Goal: Task Accomplishment & Management: Use online tool/utility

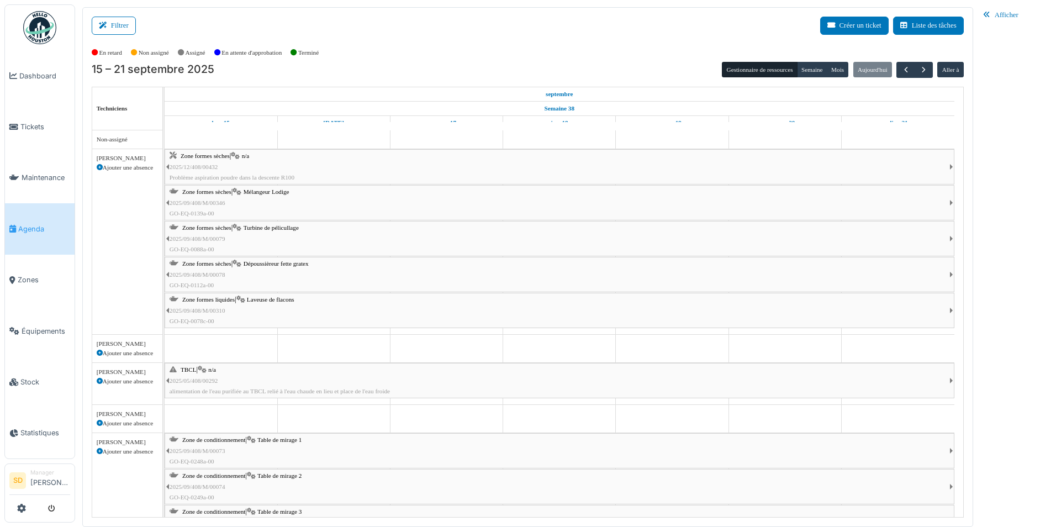
scroll to position [773, 0]
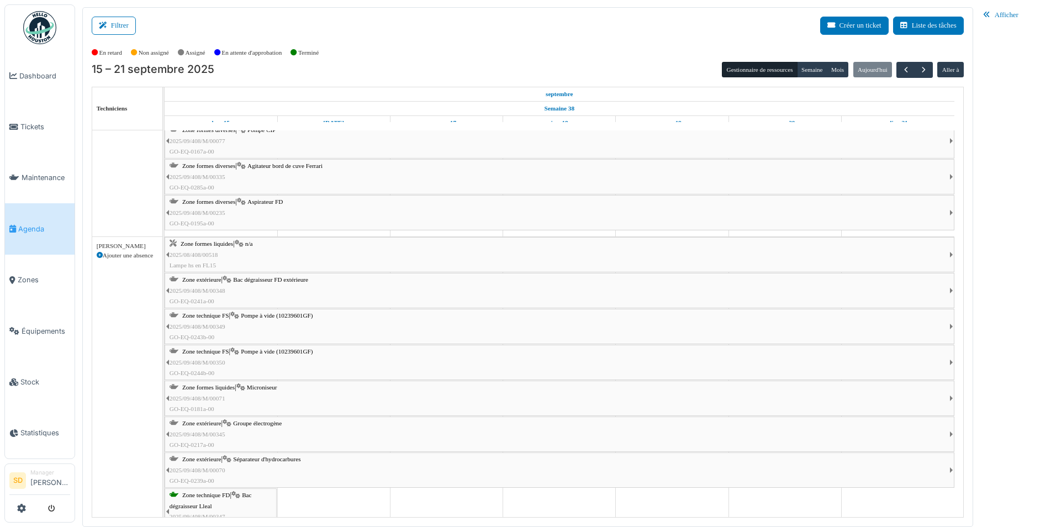
click at [271, 426] on span "Groupe électrogène" at bounding box center [257, 423] width 49 height 7
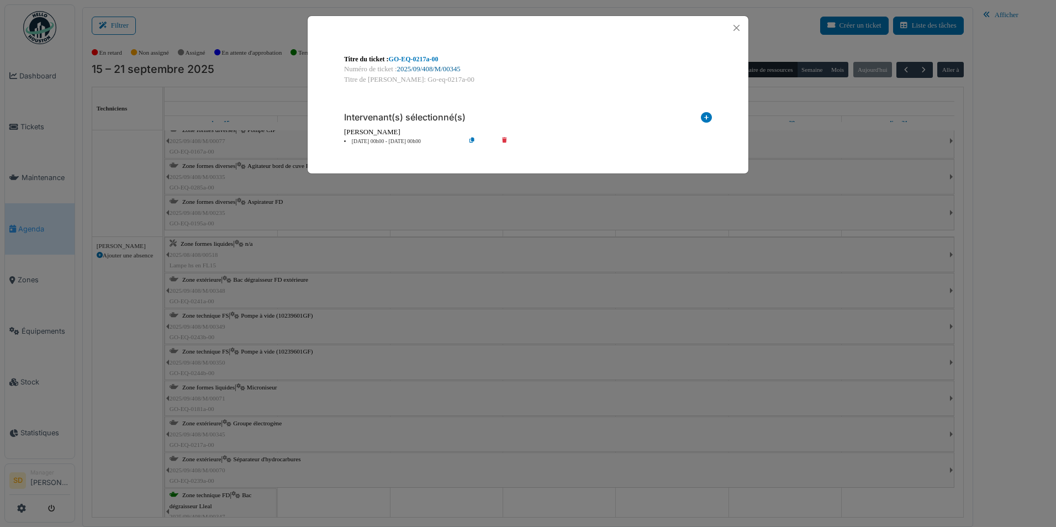
click at [437, 65] on link "2025/09/408/M/00345" at bounding box center [428, 69] width 63 height 8
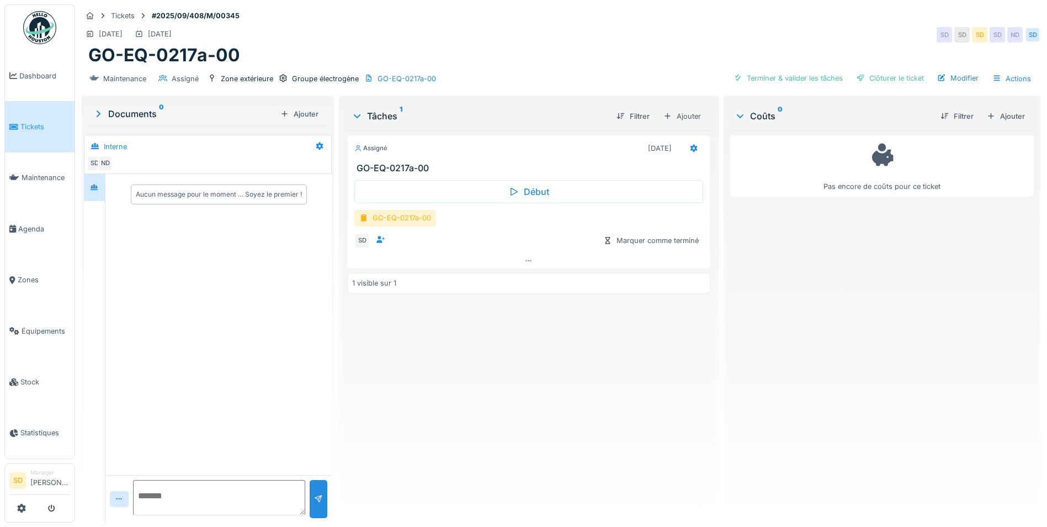
click at [412, 216] on div "GO-EQ-0217a-00" at bounding box center [395, 218] width 82 height 16
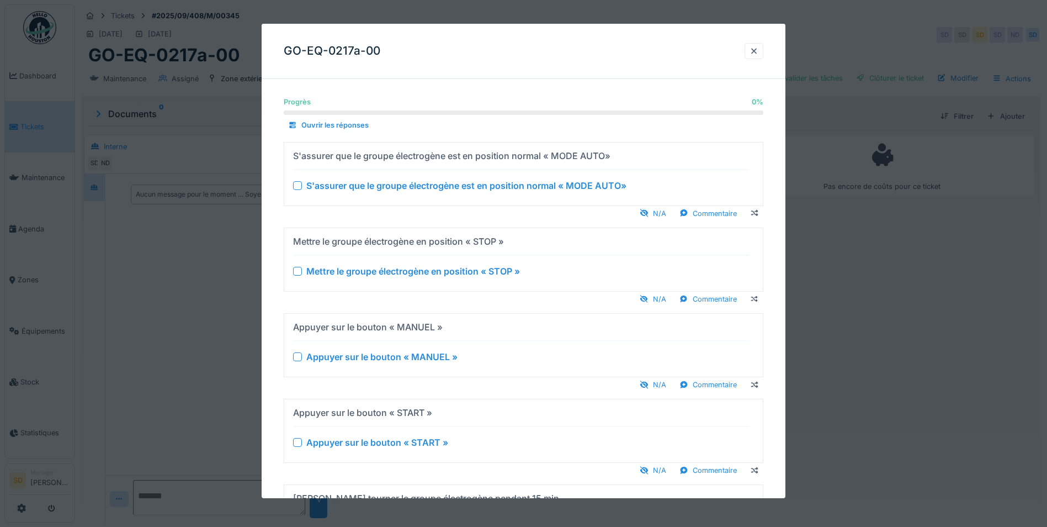
click at [299, 187] on div at bounding box center [297, 185] width 9 height 9
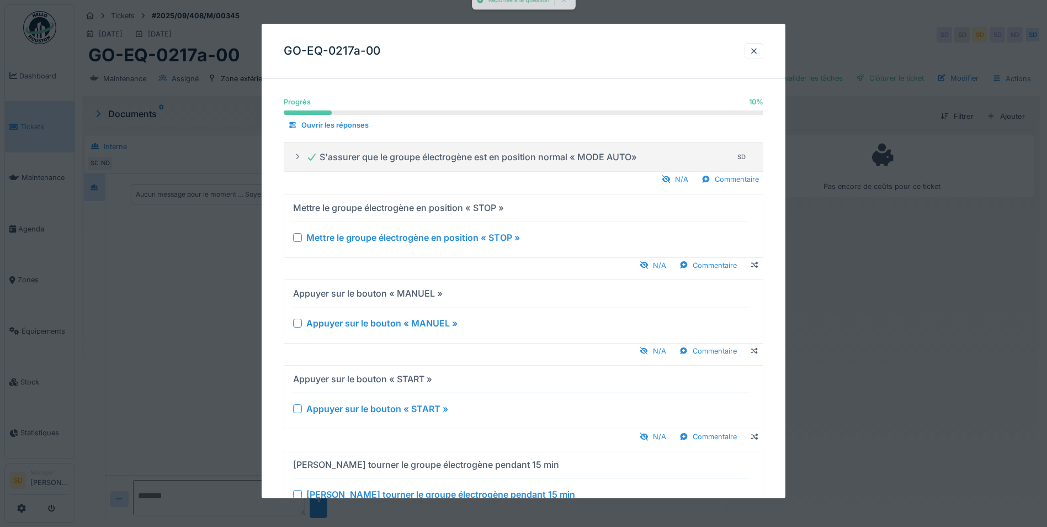
click at [300, 238] on div at bounding box center [297, 236] width 9 height 9
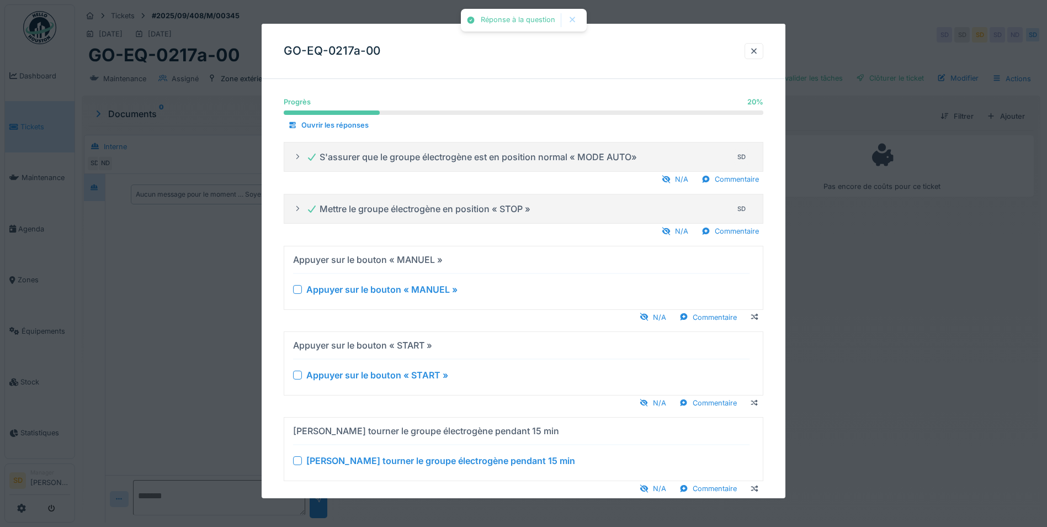
click at [294, 289] on div at bounding box center [297, 288] width 9 height 9
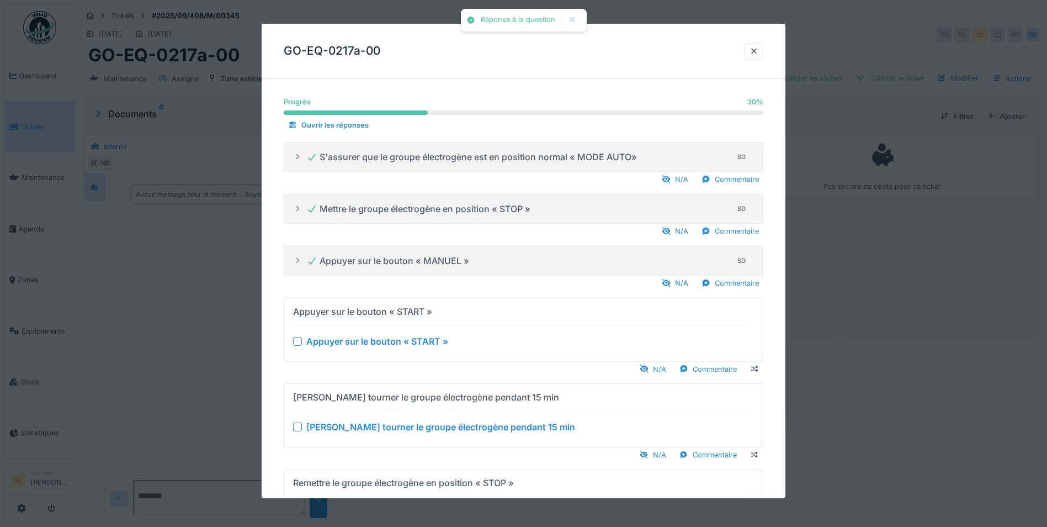
click at [298, 344] on div at bounding box center [297, 340] width 9 height 9
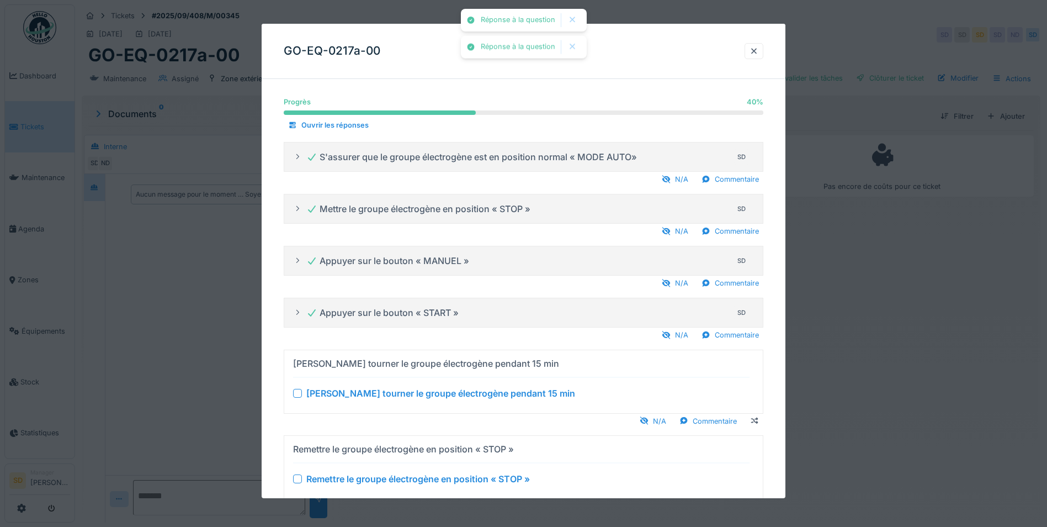
click at [296, 390] on div at bounding box center [297, 392] width 9 height 9
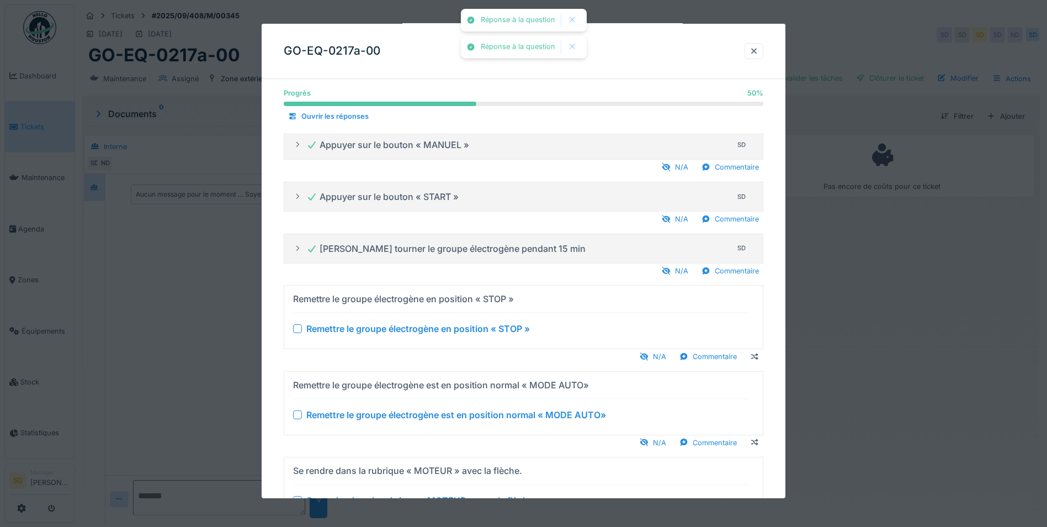
scroll to position [166, 0]
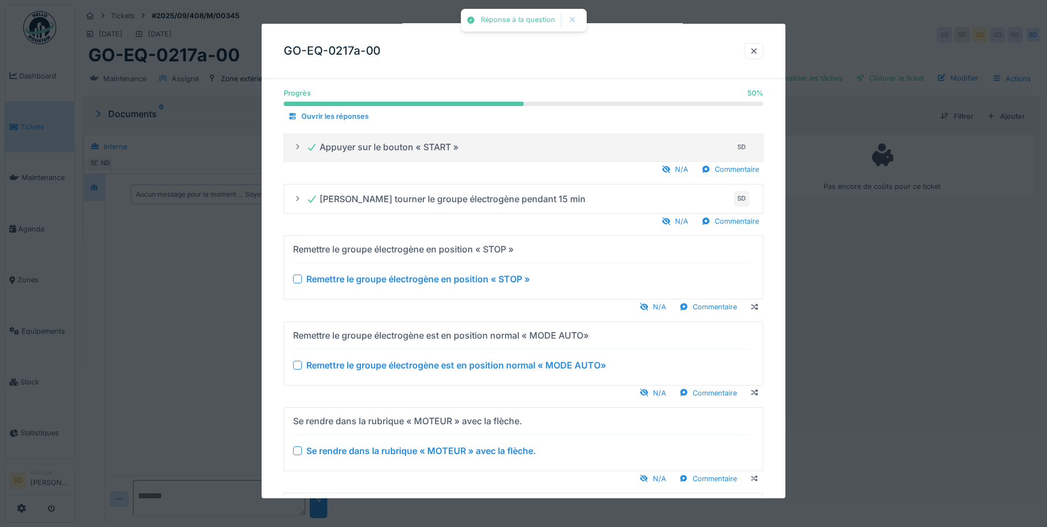
click at [299, 276] on div at bounding box center [297, 278] width 9 height 9
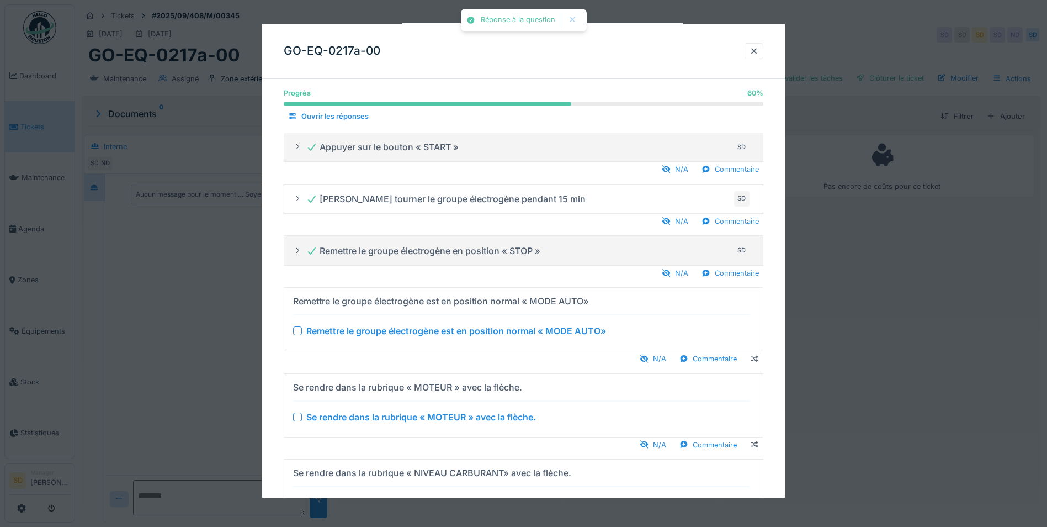
click at [294, 329] on div at bounding box center [297, 330] width 9 height 9
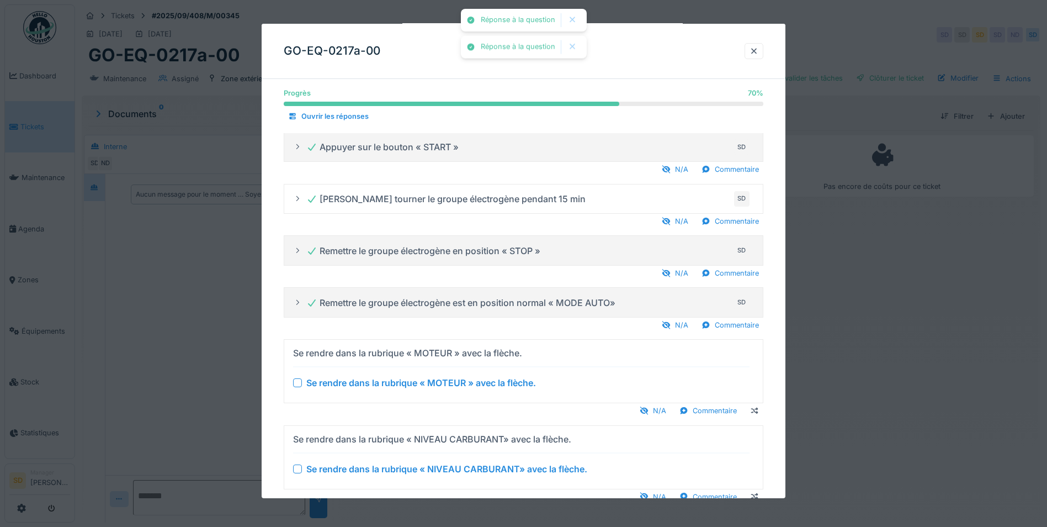
click at [293, 380] on div at bounding box center [297, 382] width 9 height 9
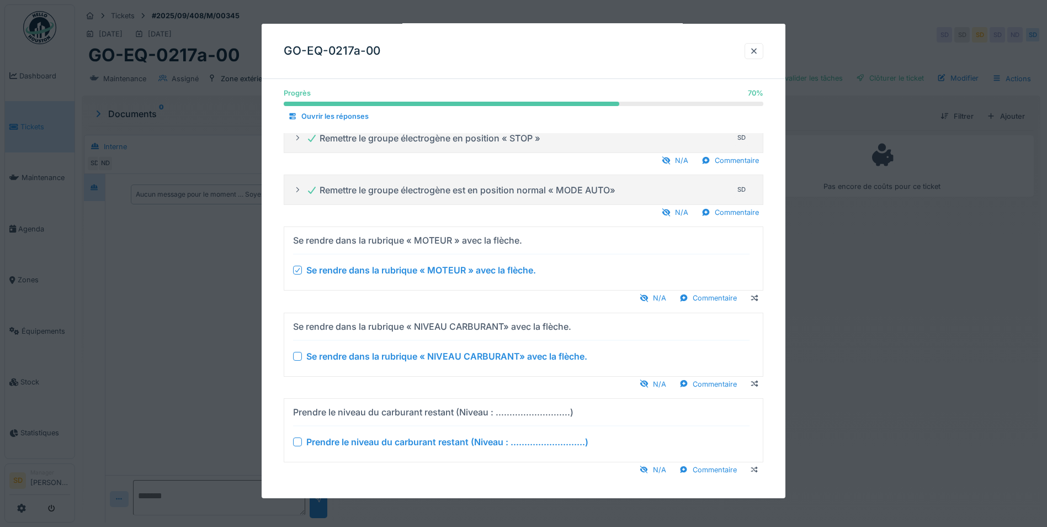
scroll to position [286, 0]
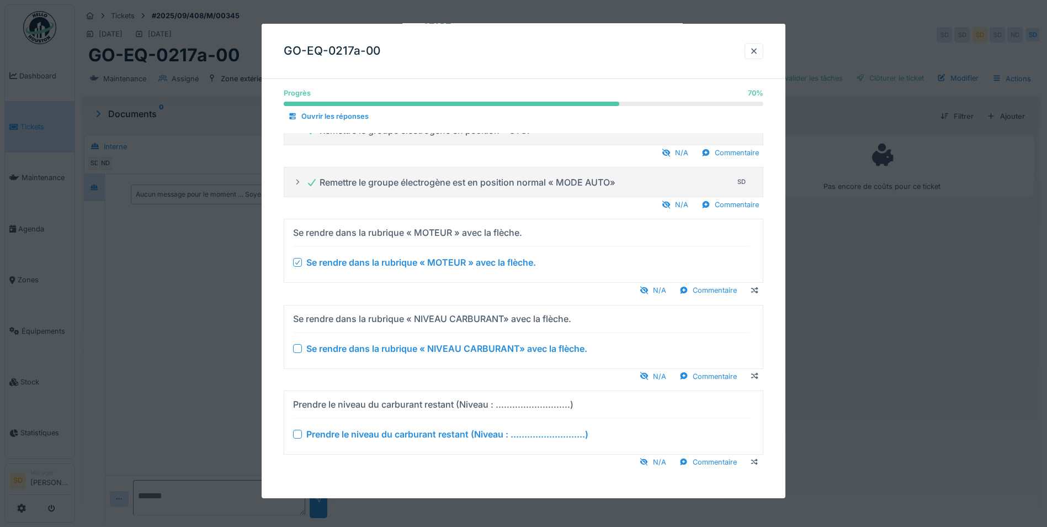
click at [296, 347] on div at bounding box center [297, 348] width 9 height 9
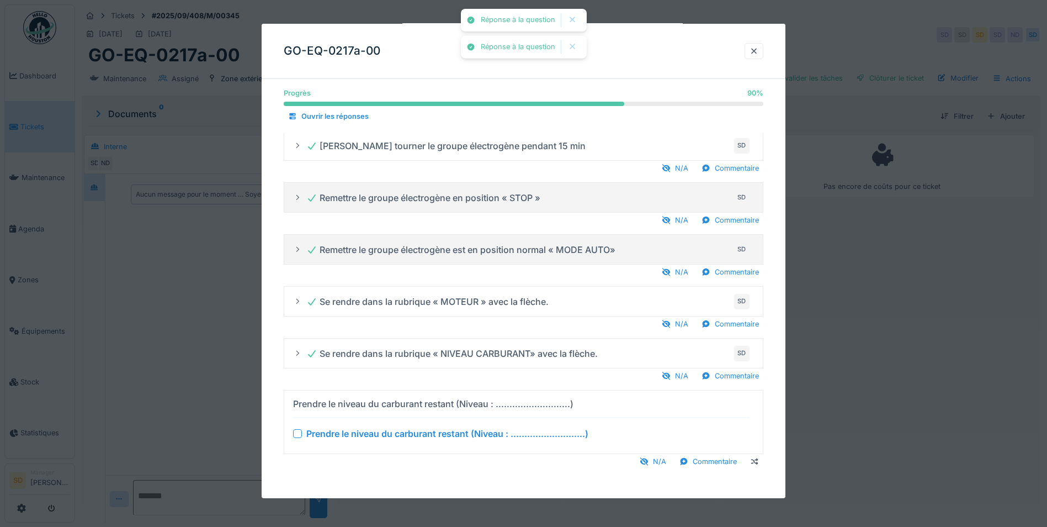
scroll to position [8, 0]
click at [300, 435] on div at bounding box center [297, 433] width 9 height 9
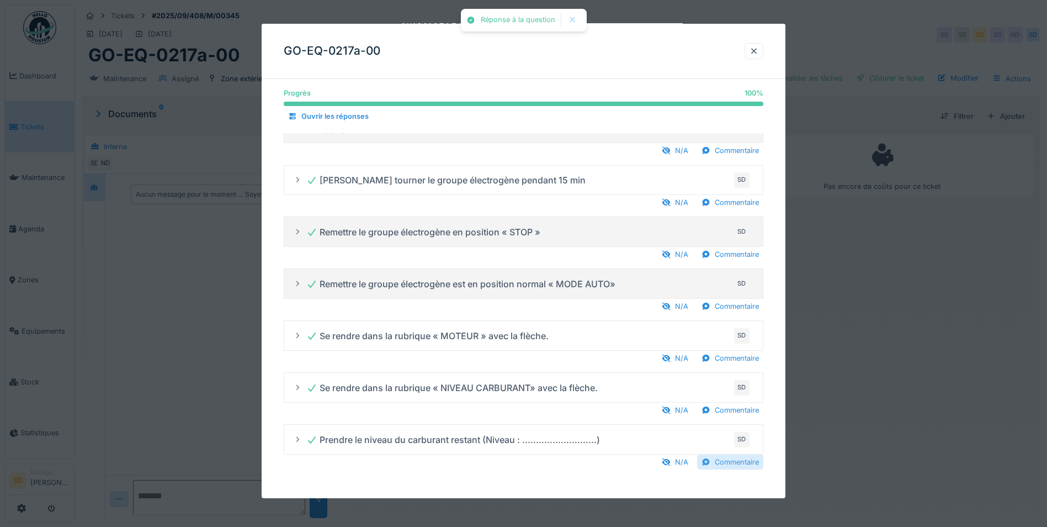
click at [719, 463] on div "Commentaire" at bounding box center [730, 461] width 66 height 15
click at [460, 469] on input "Commentaire" at bounding box center [524, 474] width 480 height 23
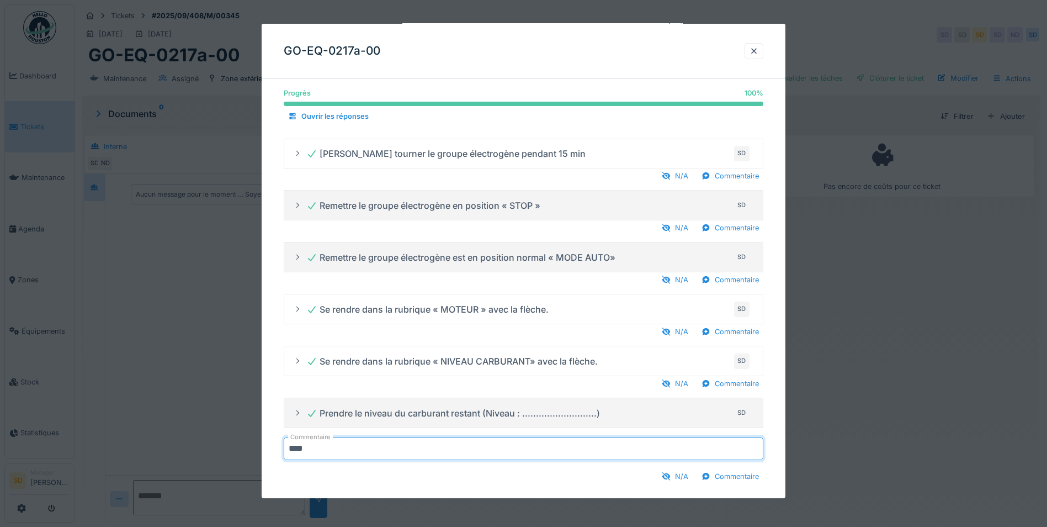
scroll to position [225, 0]
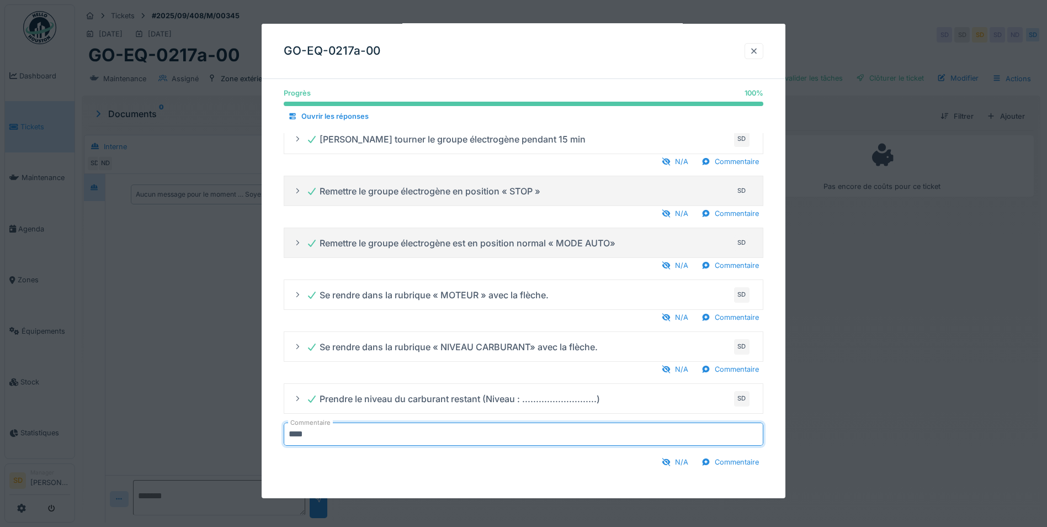
type input "****"
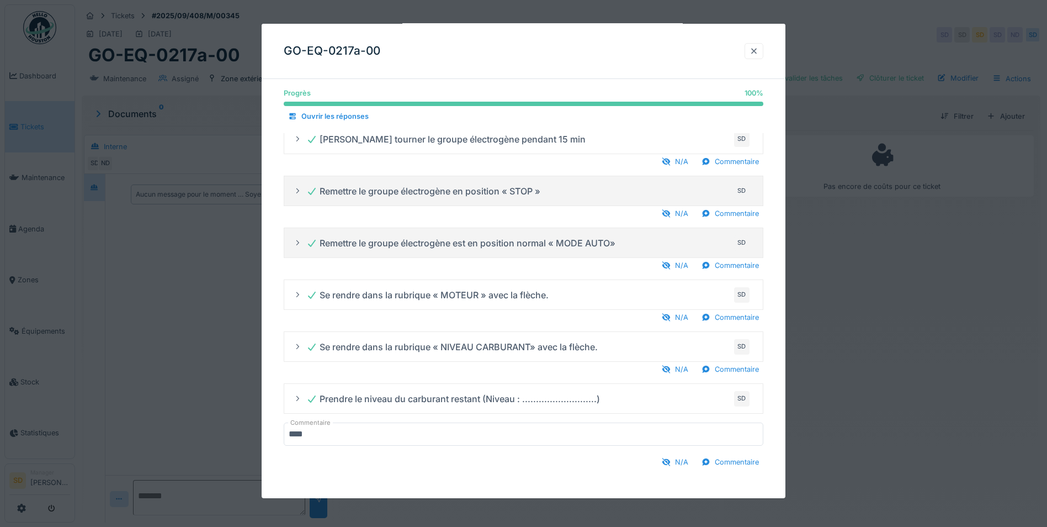
click at [755, 50] on div at bounding box center [754, 51] width 9 height 10
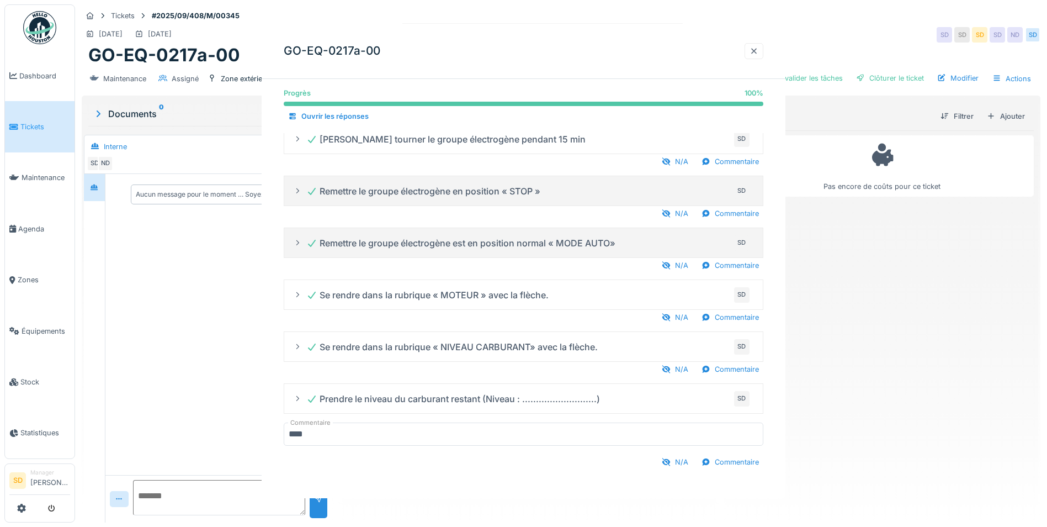
scroll to position [0, 0]
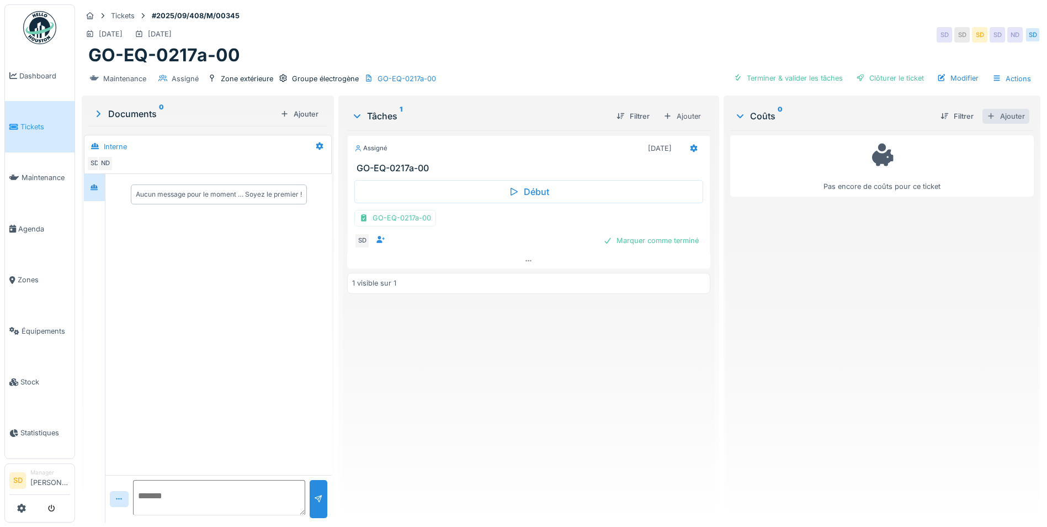
click at [992, 110] on div "Ajouter" at bounding box center [1006, 116] width 47 height 15
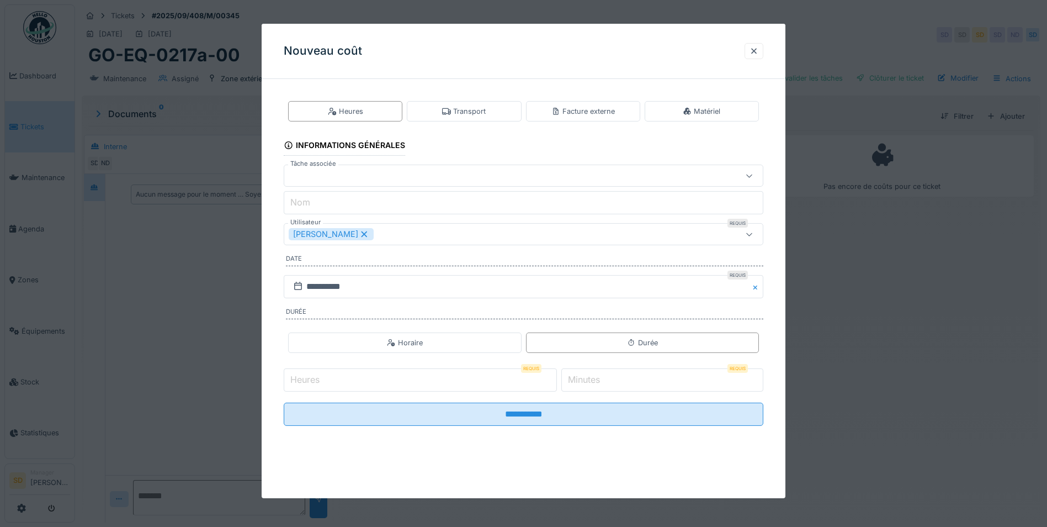
click at [332, 382] on input "Heures" at bounding box center [420, 379] width 273 height 23
type input "**"
click at [594, 386] on input "*" at bounding box center [662, 379] width 202 height 23
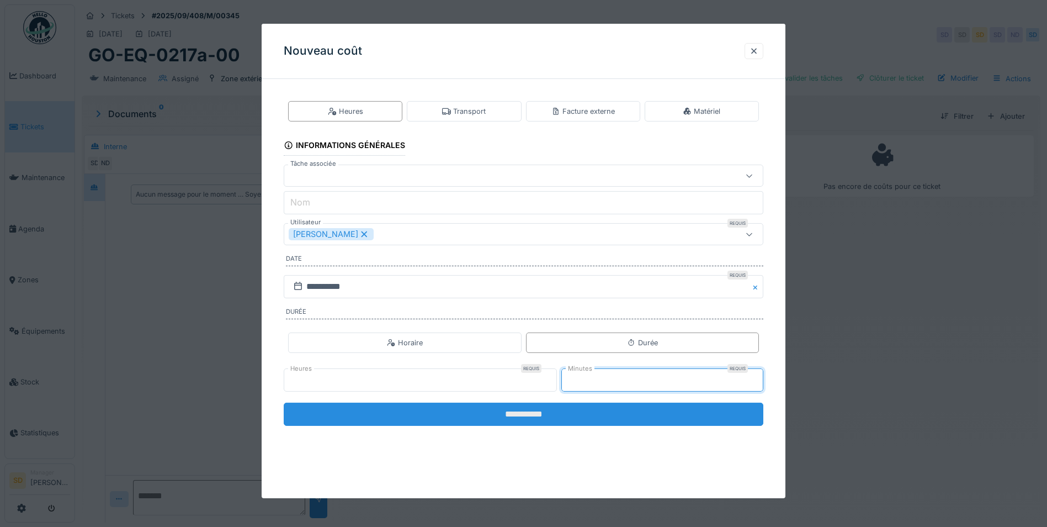
type input "**"
click at [554, 410] on input "**********" at bounding box center [524, 413] width 480 height 23
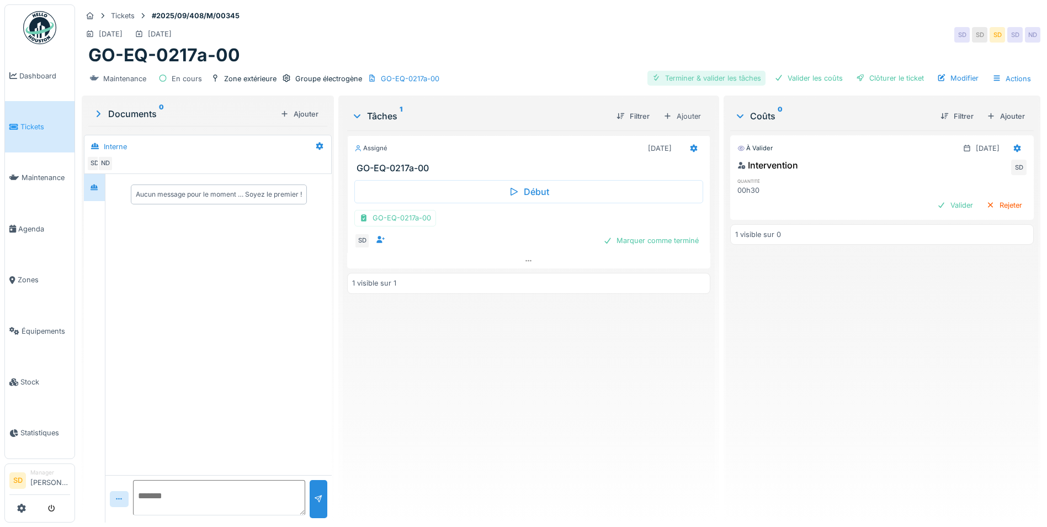
click at [697, 72] on div "Terminer & valider les tâches" at bounding box center [707, 78] width 118 height 15
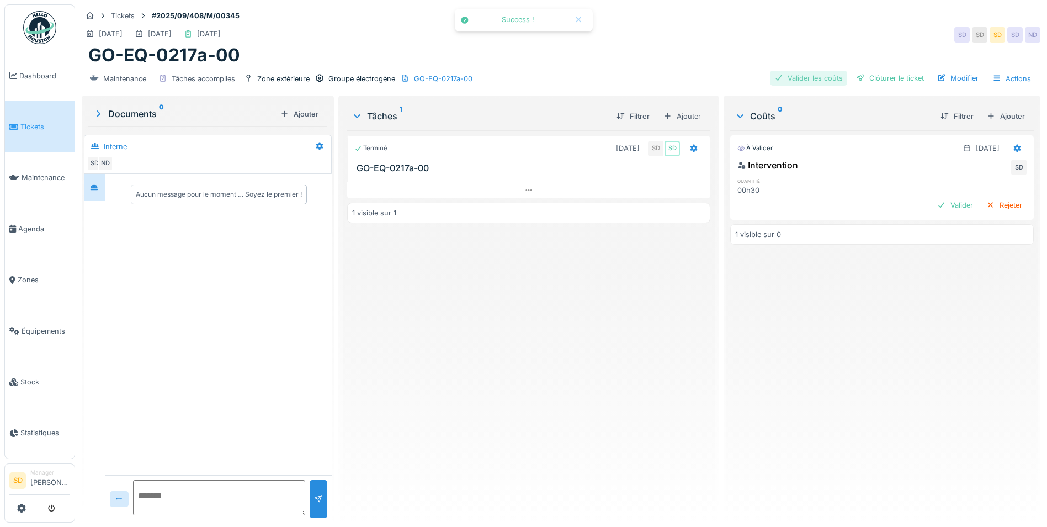
click at [785, 74] on div "Valider les coûts" at bounding box center [808, 78] width 77 height 15
click at [859, 71] on div "Clôturer le ticket" at bounding box center [890, 78] width 77 height 15
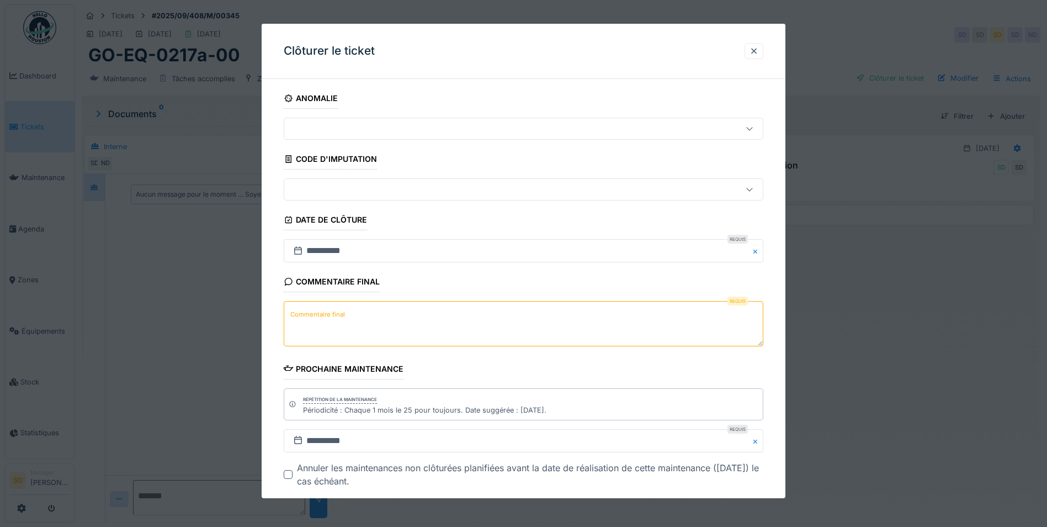
click at [370, 316] on textarea "Commentaire final" at bounding box center [524, 323] width 480 height 45
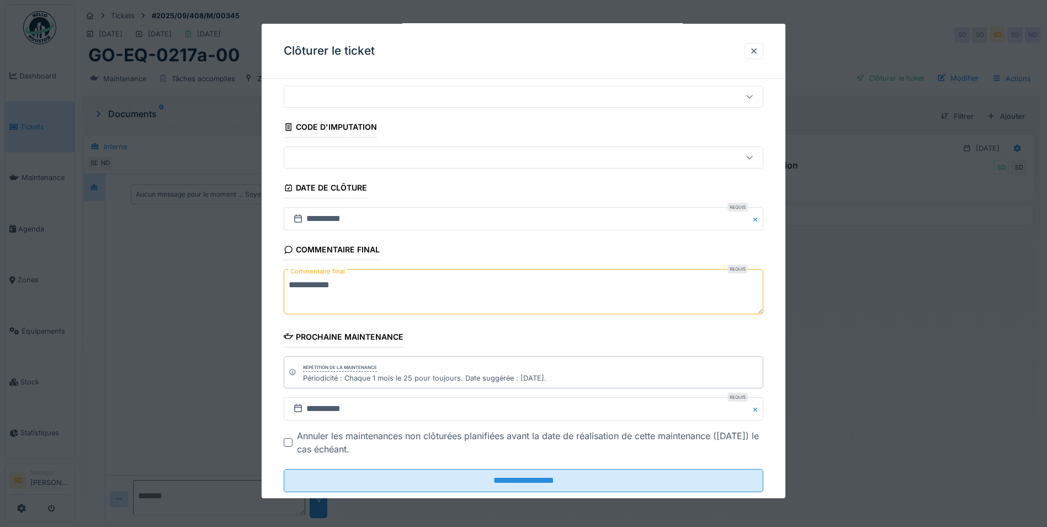
scroll to position [57, 0]
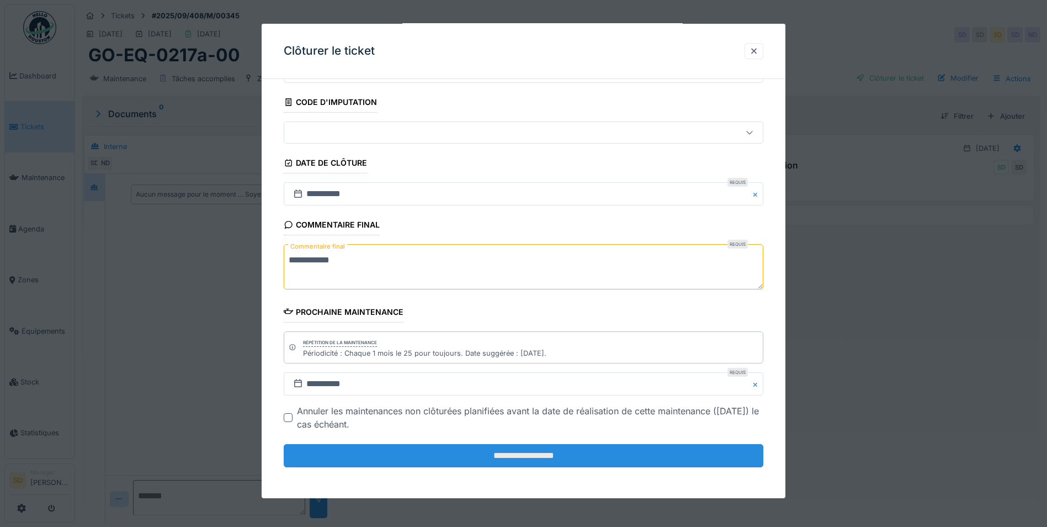
type textarea "**********"
click at [525, 463] on input "**********" at bounding box center [524, 455] width 480 height 23
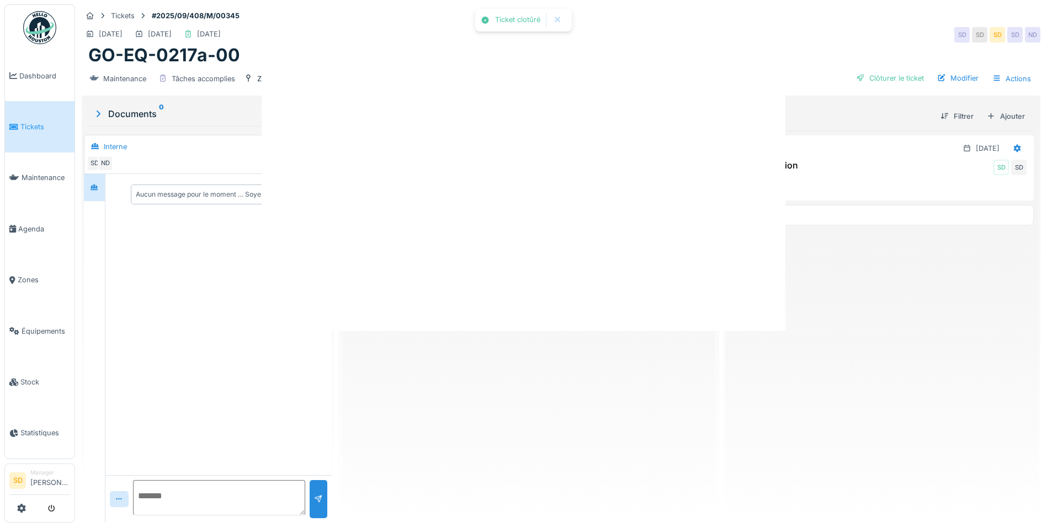
scroll to position [0, 0]
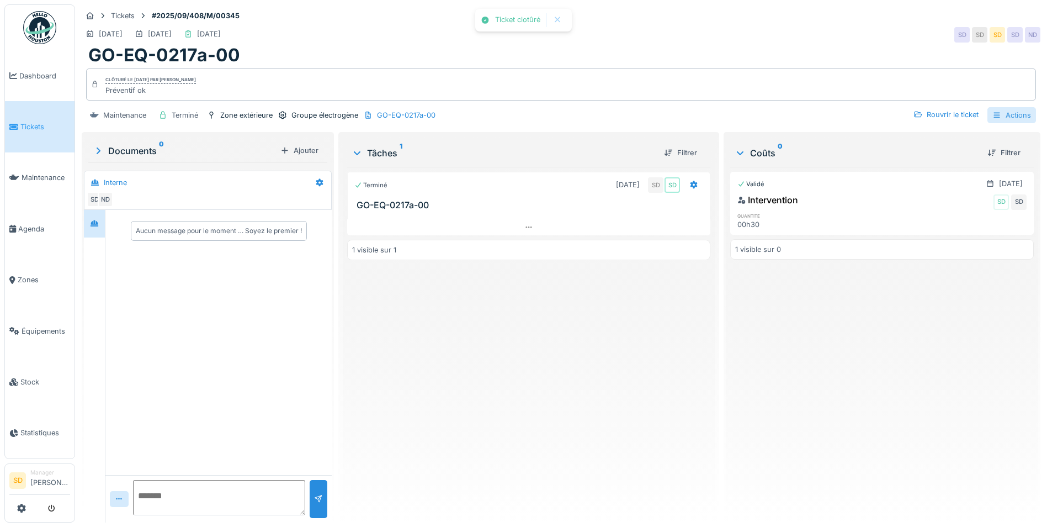
click at [1001, 107] on div "Actions" at bounding box center [1012, 115] width 49 height 16
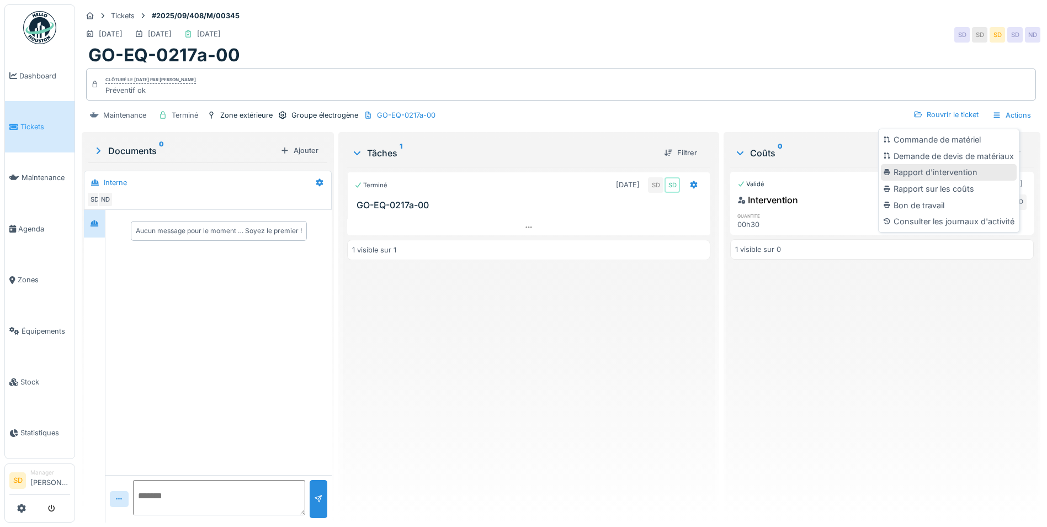
click at [942, 164] on div "Rapport d'intervention" at bounding box center [949, 172] width 136 height 17
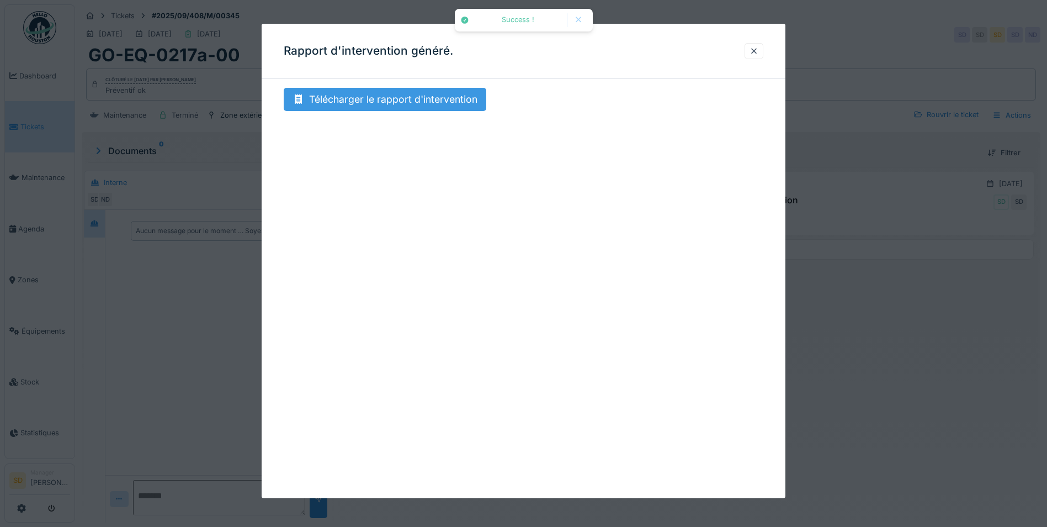
click at [452, 97] on div "Télécharger le rapport d'intervention" at bounding box center [385, 99] width 203 height 23
